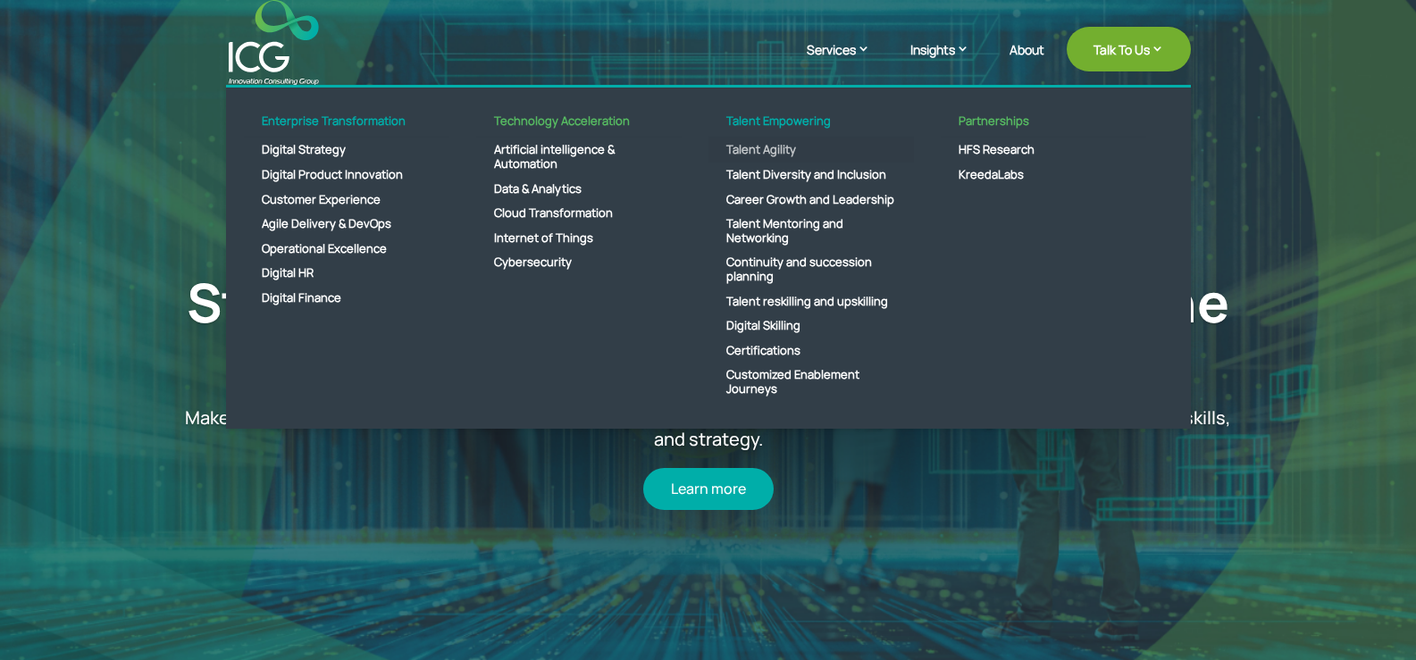
click at [757, 153] on link "Talent Agility" at bounding box center [812, 150] width 206 height 25
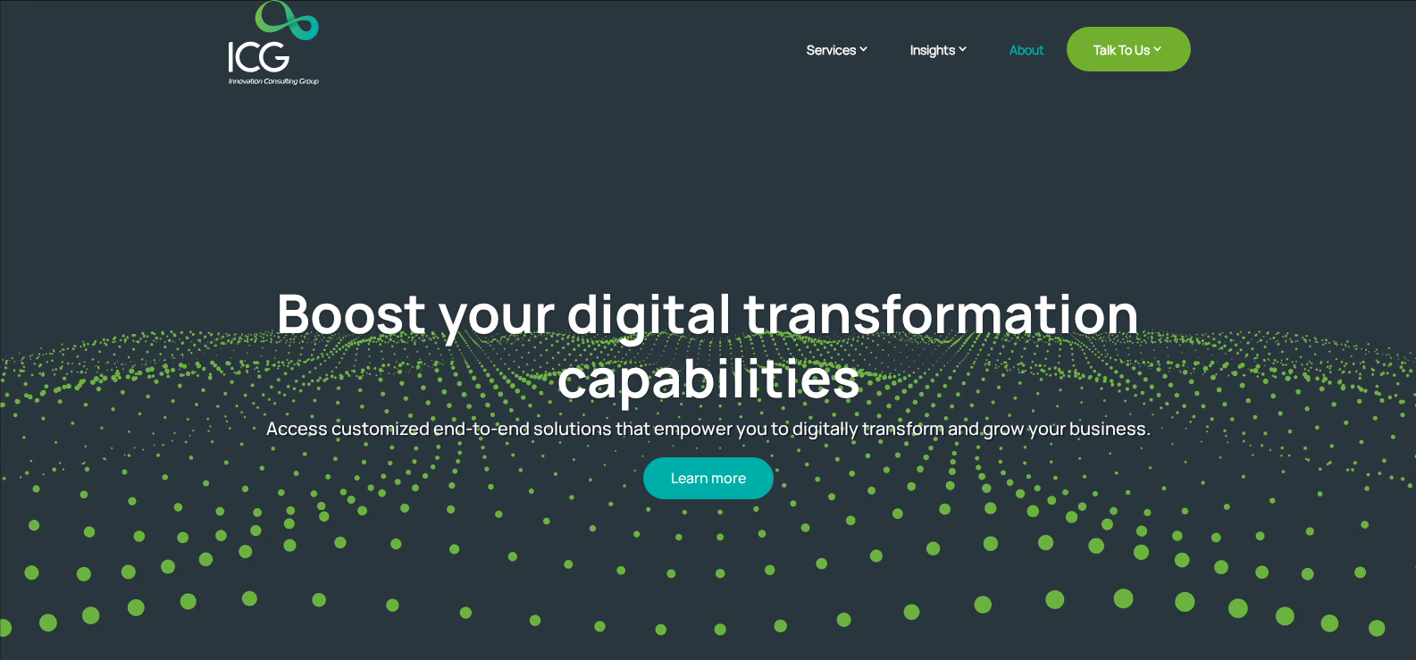
click at [1020, 54] on link "About" at bounding box center [1027, 64] width 35 height 42
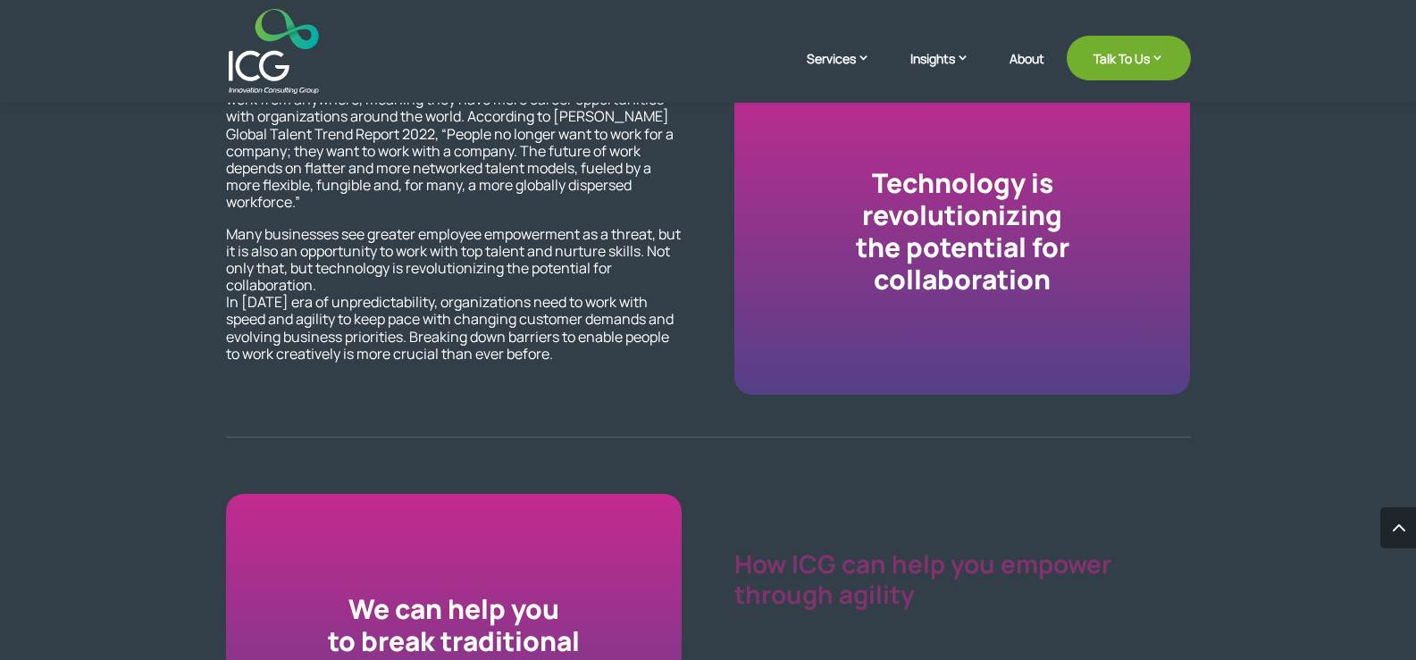
scroll to position [1251, 0]
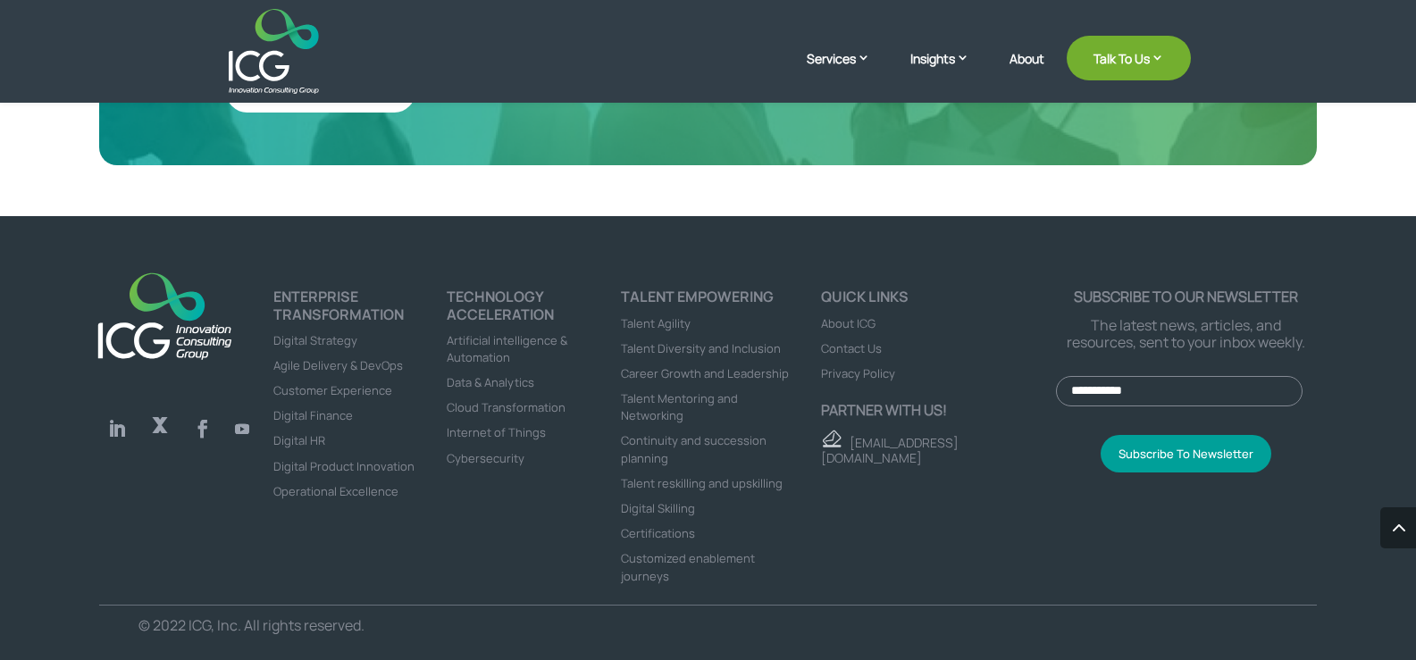
scroll to position [4956, 0]
click at [861, 340] on span "Contact Us" at bounding box center [851, 348] width 61 height 16
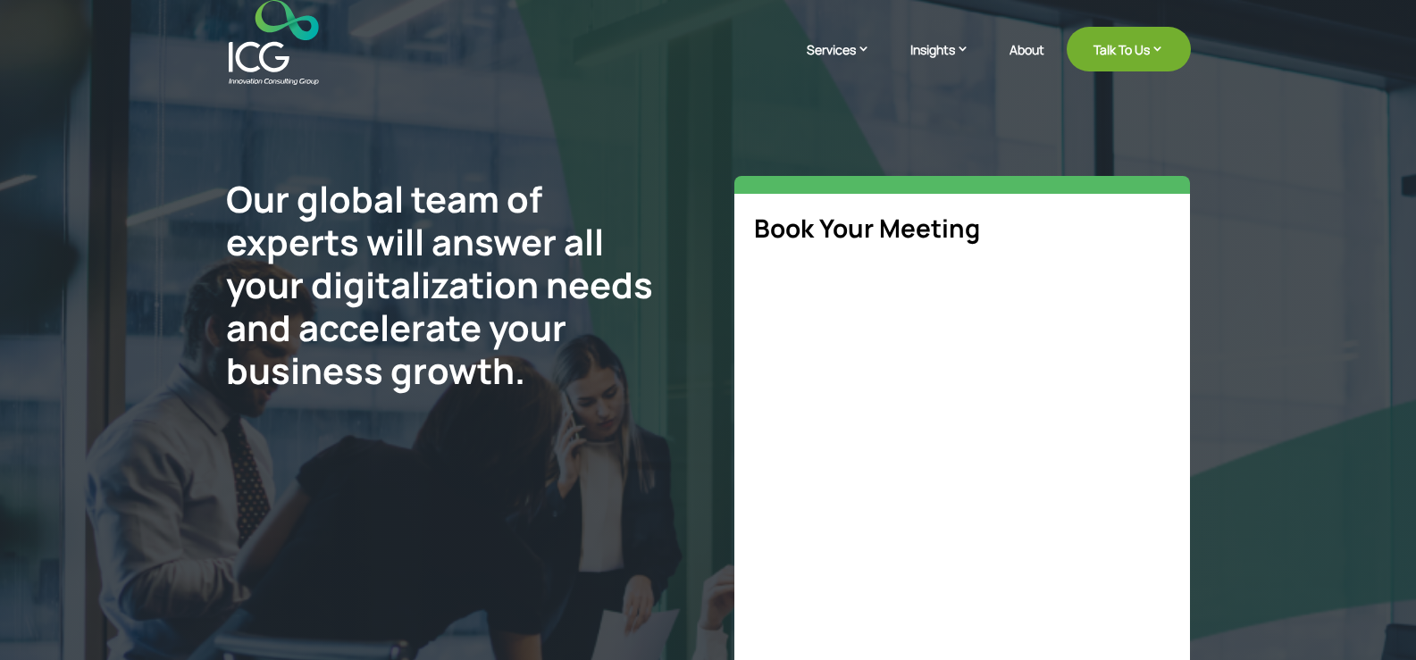
select select "**"
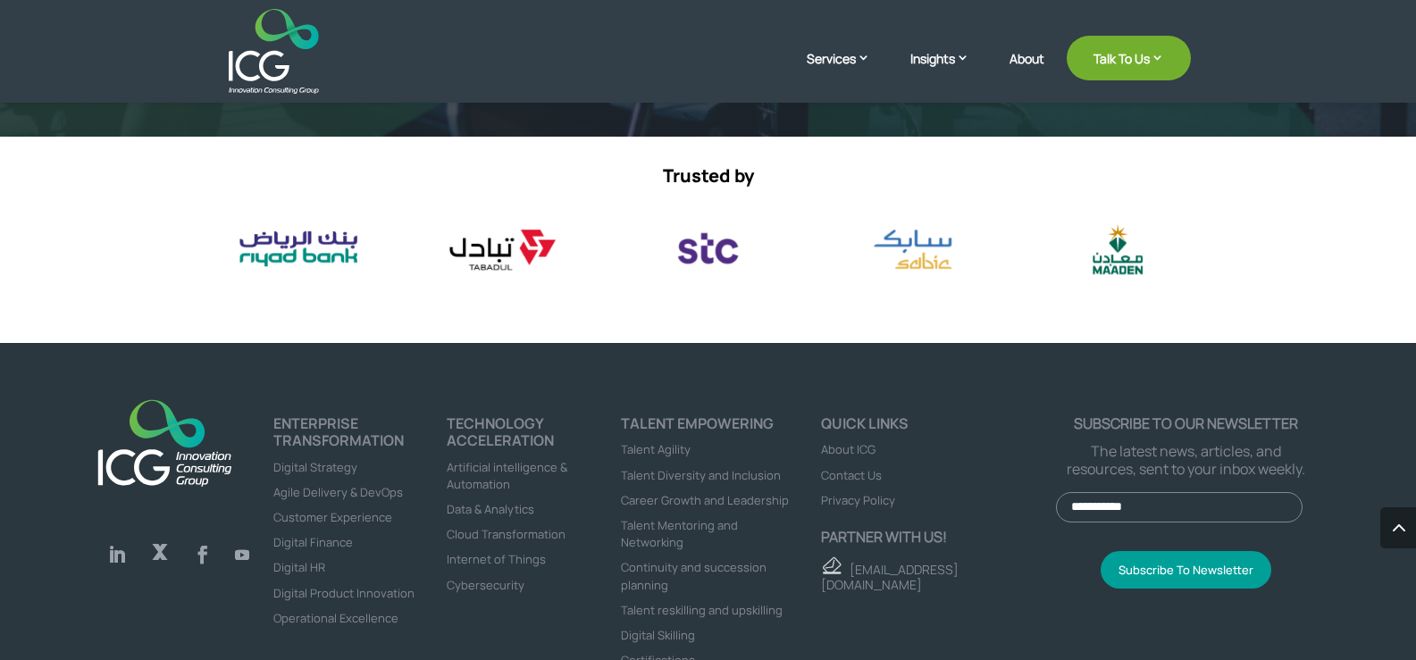
scroll to position [894, 0]
